Goal: Information Seeking & Learning: Learn about a topic

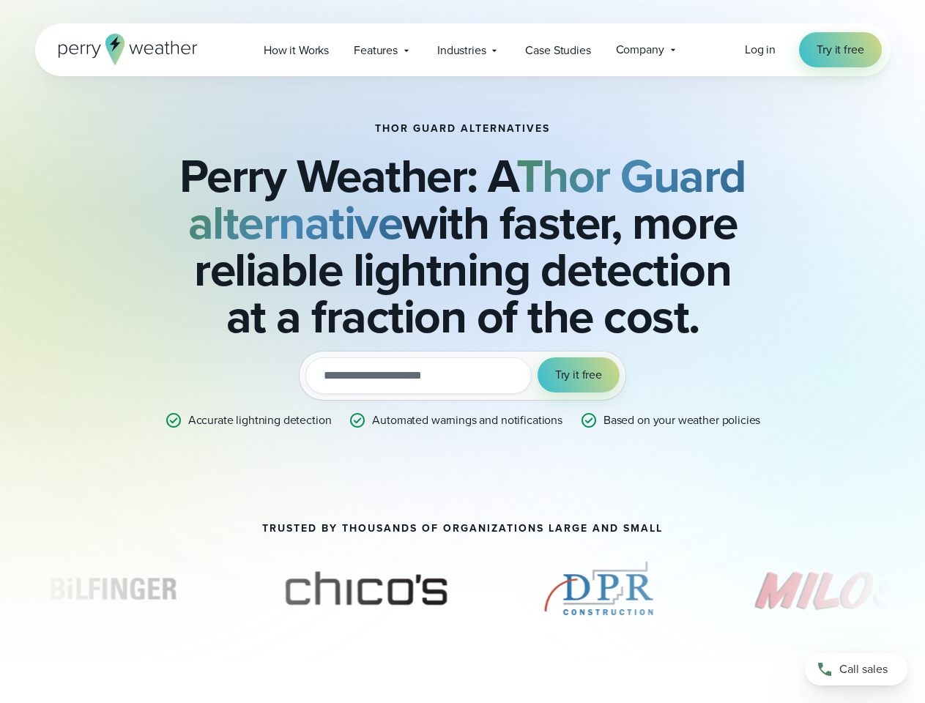
click at [462, 351] on div "Try it out with a free two-week trial. Start [DATE]. utm_campaign utm_content u…" at bounding box center [462, 375] width 326 height 48
click at [462, 50] on span "Industries" at bounding box center [461, 51] width 48 height 18
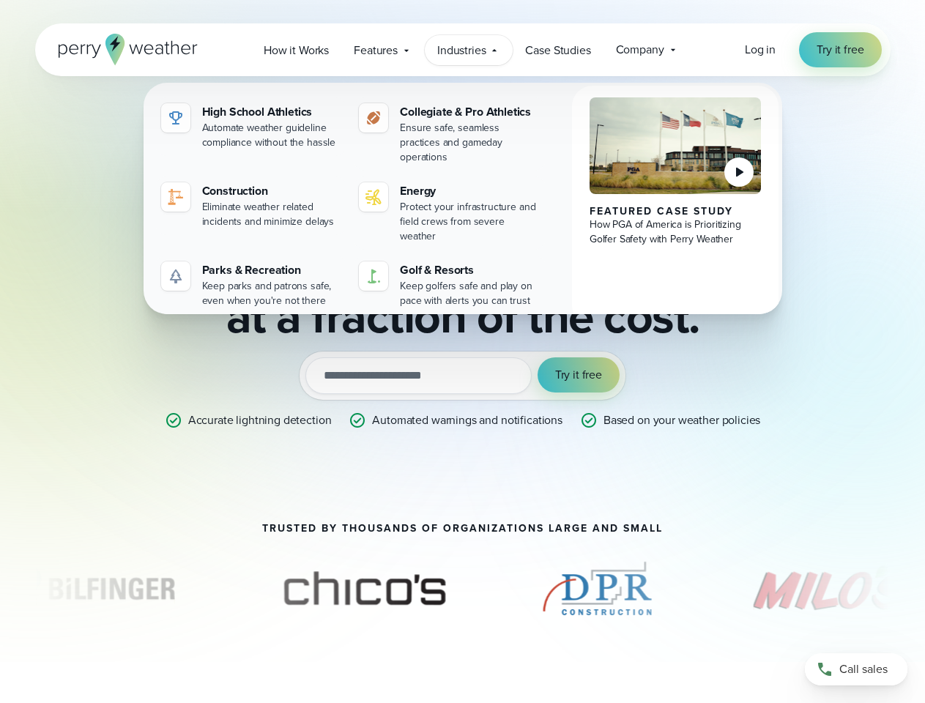
click at [462, 376] on input "email" at bounding box center [418, 375] width 226 height 37
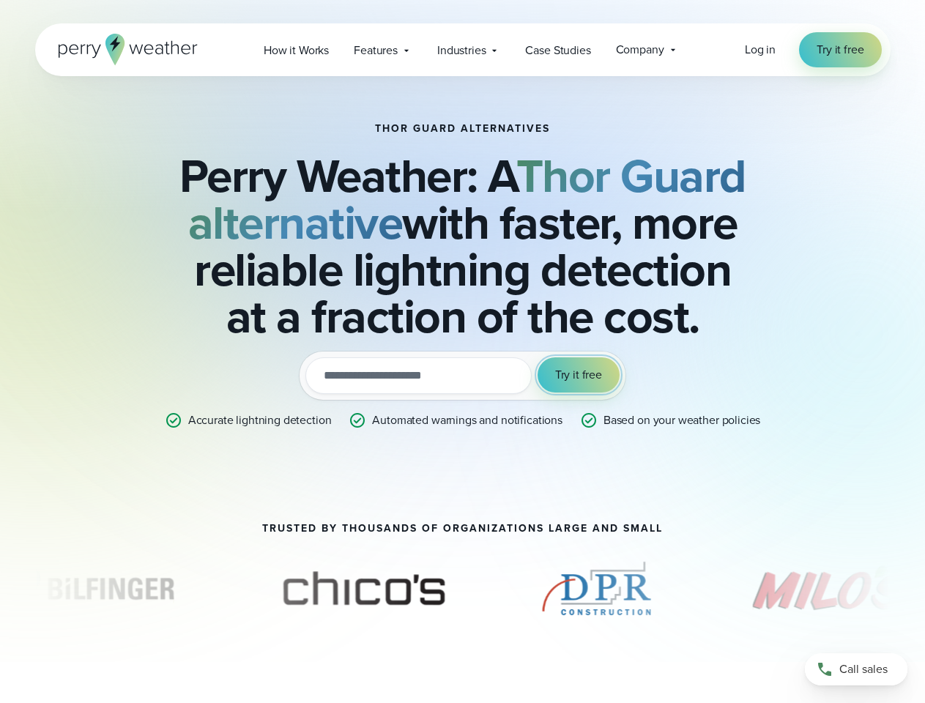
click at [578, 375] on span "Try it free" at bounding box center [578, 375] width 47 height 18
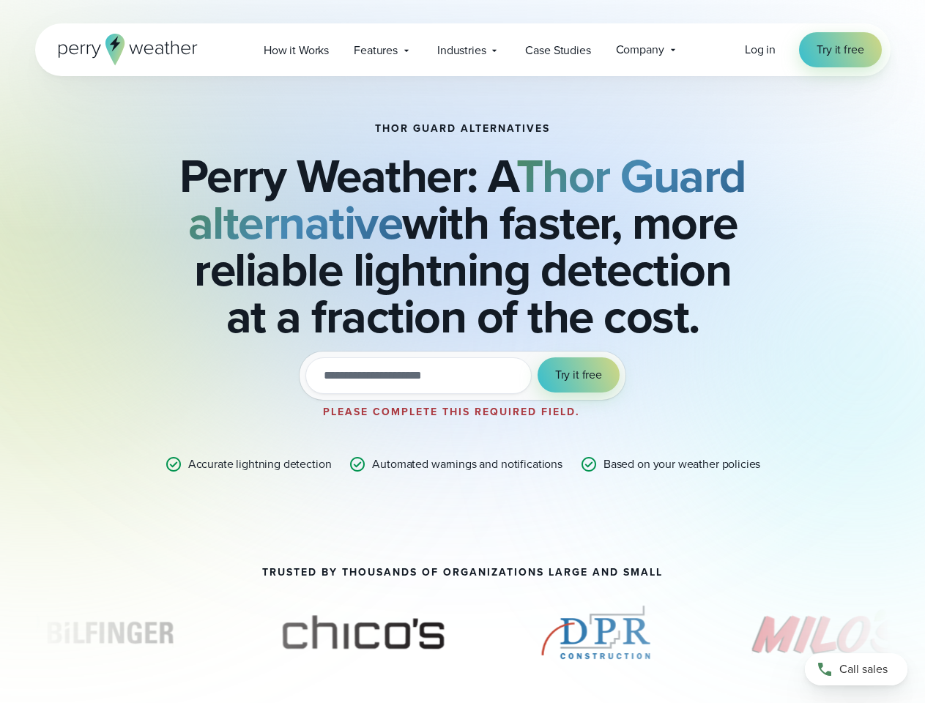
click at [463, 589] on div "THOR GUARD ALTERNATIVES Perry Weather: A Thor Guard alternative with faster, mo…" at bounding box center [462, 338] width 925 height 677
click at [0, 589] on div "THOR GUARD ALTERNATIVES Perry Weather: A Thor Guard alternative with faster, mo…" at bounding box center [462, 338] width 925 height 677
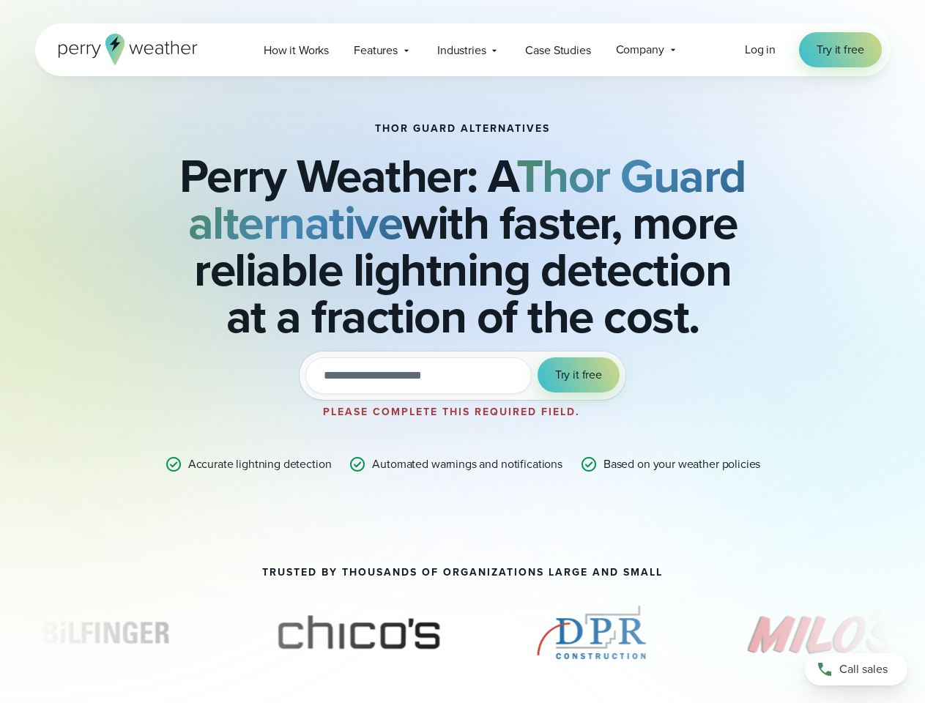
click at [0, 589] on div "THOR GUARD ALTERNATIVES Perry Weather: A Thor Guard alternative with faster, mo…" at bounding box center [462, 338] width 925 height 677
